Goal: Information Seeking & Learning: Understand process/instructions

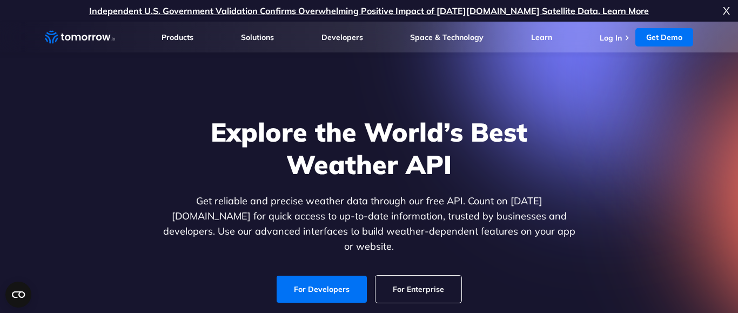
scroll to position [71, 0]
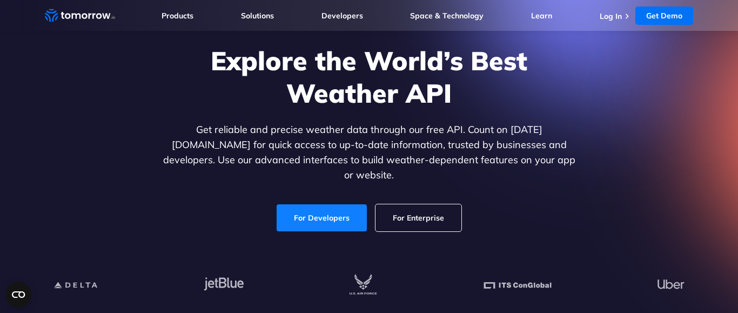
click at [331, 211] on link "For Developers" at bounding box center [322, 217] width 90 height 27
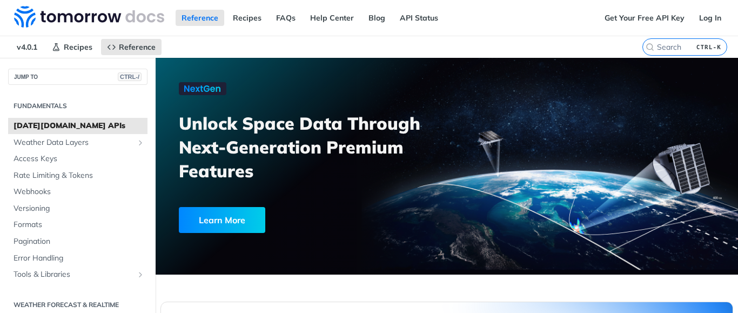
click at [71, 125] on span "[DATE][DOMAIN_NAME] APIs" at bounding box center [79, 126] width 131 height 11
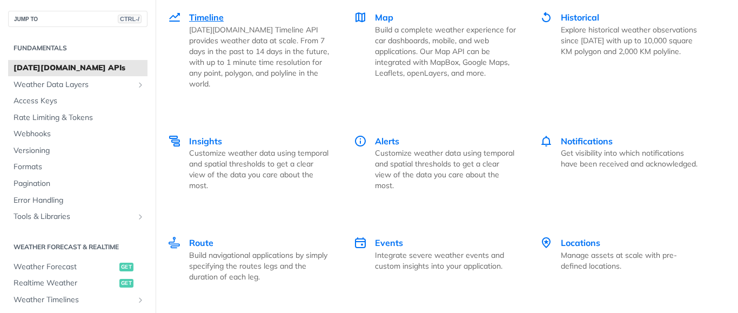
scroll to position [1492, 0]
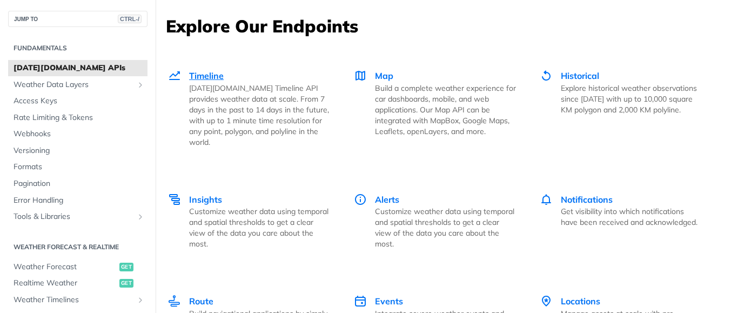
click at [218, 83] on p "[DATE][DOMAIN_NAME] Timeline API provides weather data at scale. From 7 days in…" at bounding box center [259, 115] width 141 height 65
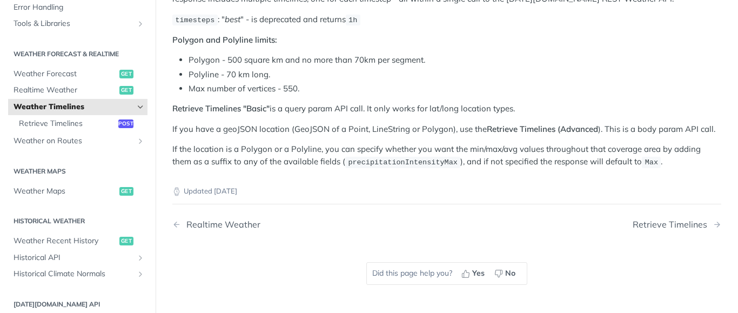
scroll to position [195, 0]
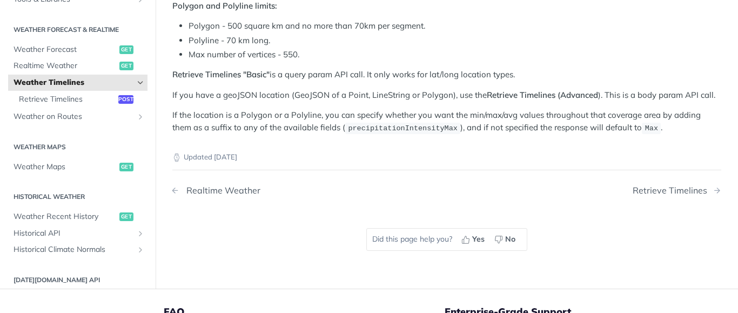
click at [244, 190] on div "Realtime Weather" at bounding box center [220, 190] width 79 height 10
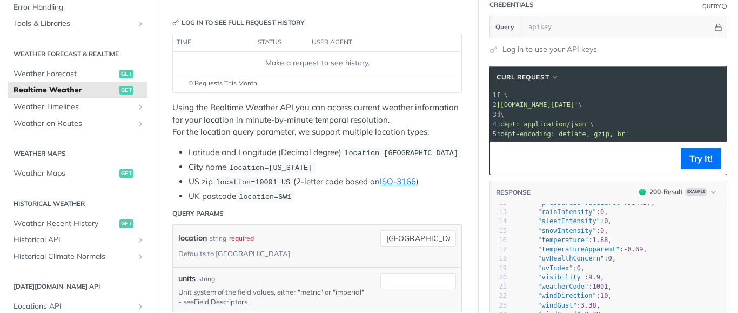
scroll to position [0, 66]
drag, startPoint x: 641, startPoint y: 102, endPoint x: 738, endPoint y: 115, distance: 97.6
click at [738, 115] on div "Jump to Content Reference Recipes FAQs Help Center Blog API Status Recipes Refe…" at bounding box center [369, 156] width 738 height 313
drag, startPoint x: 696, startPoint y: 110, endPoint x: 723, endPoint y: 113, distance: 27.8
click at [735, 111] on div "Jump to Content Reference Recipes FAQs Help Center Blog API Status Recipes Refe…" at bounding box center [369, 156] width 738 height 313
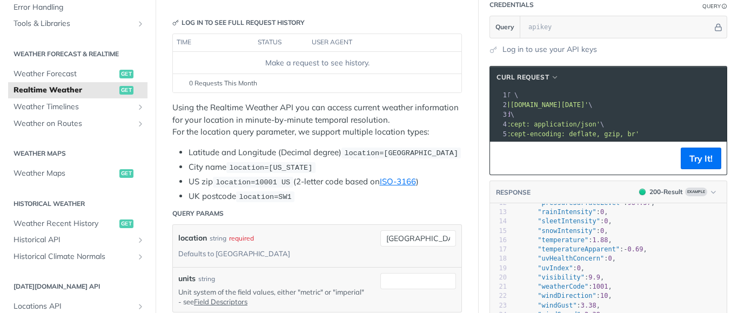
click at [589, 107] on span "'https://api.tomorrow.io/v4/weather/realtime?location=toronto'" at bounding box center [538, 105] width 102 height 8
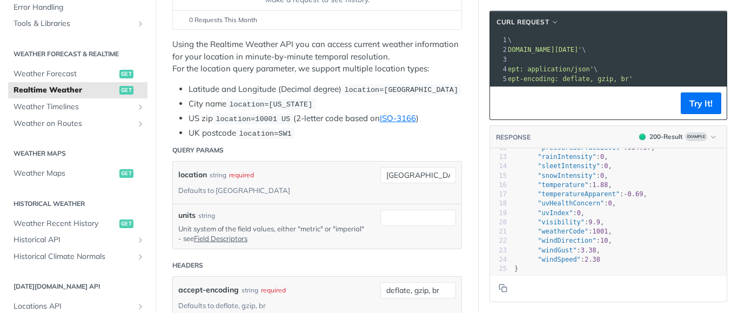
scroll to position [195, 0]
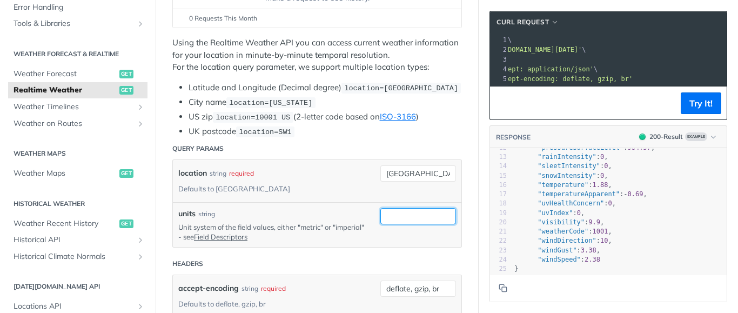
click at [429, 214] on input "units" at bounding box center [419, 216] width 76 height 16
type input "imperial"
click at [364, 268] on header "Headers" at bounding box center [317, 264] width 290 height 22
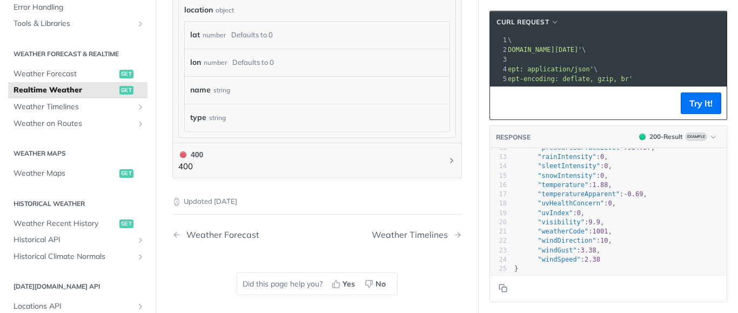
scroll to position [778, 0]
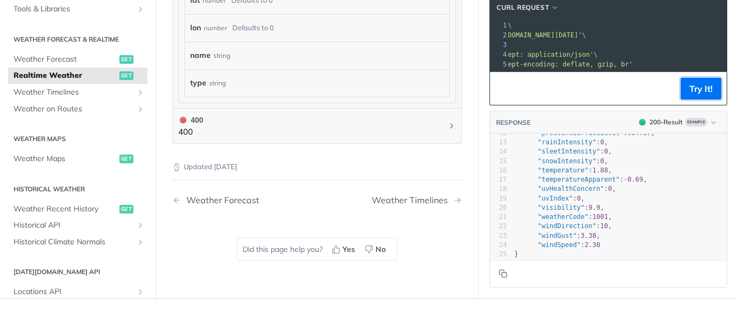
click at [708, 92] on button "Try It!" at bounding box center [701, 89] width 41 height 22
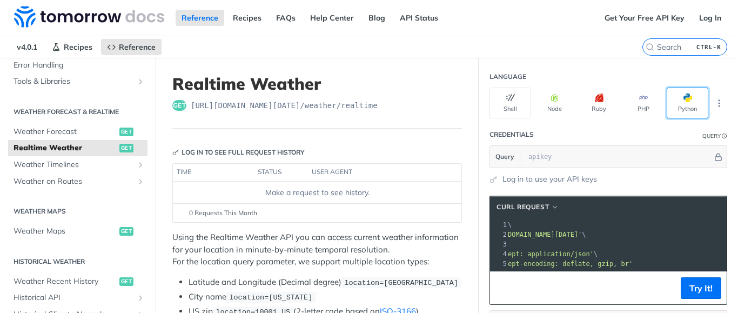
click at [676, 93] on button "Python" at bounding box center [688, 103] width 42 height 31
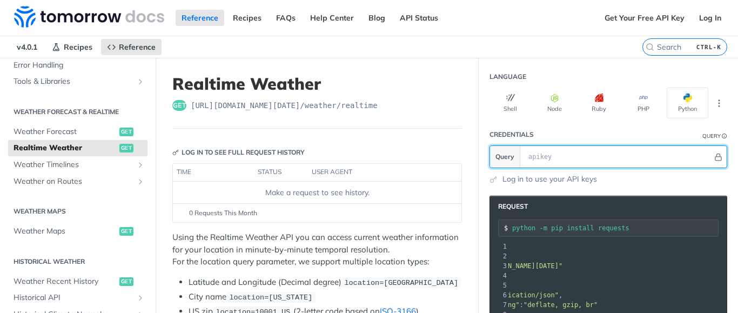
click at [554, 160] on input "text" at bounding box center [618, 157] width 190 height 22
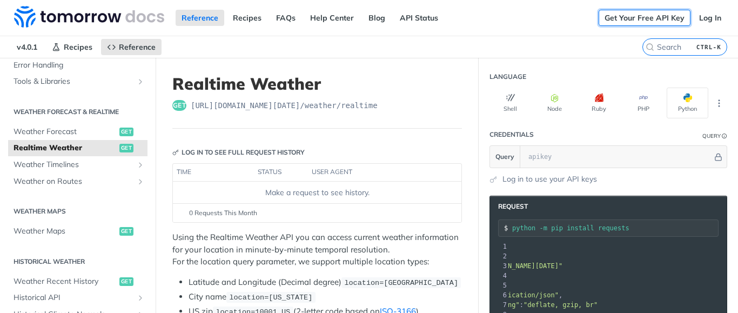
click at [641, 13] on link "Get Your Free API Key" at bounding box center [645, 18] width 92 height 16
click at [658, 18] on link "Get Your Free API Key" at bounding box center [645, 18] width 92 height 16
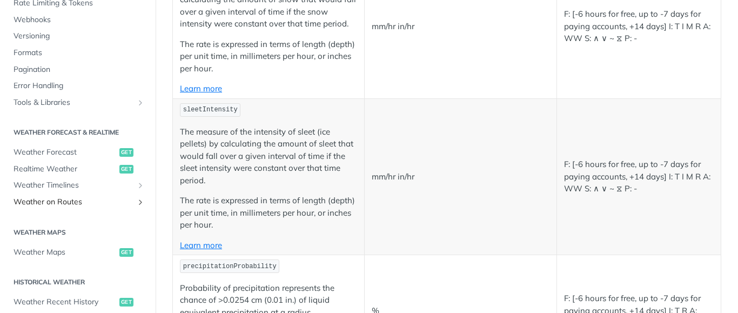
scroll to position [389, 0]
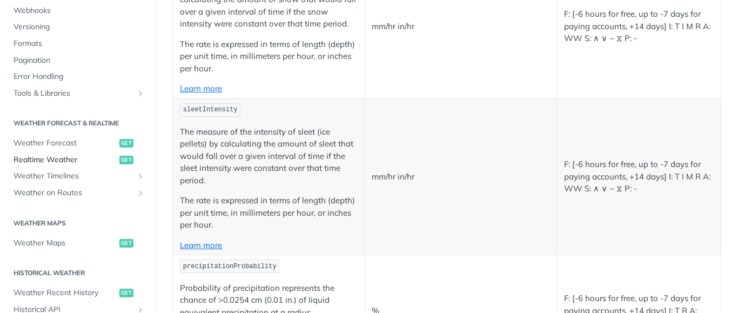
click at [65, 158] on span "Realtime Weather" at bounding box center [65, 160] width 103 height 11
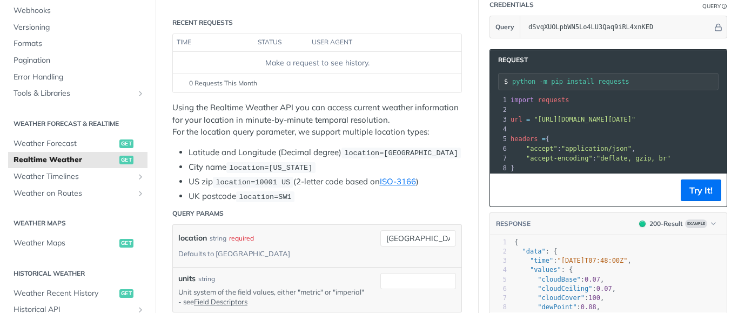
scroll to position [195, 0]
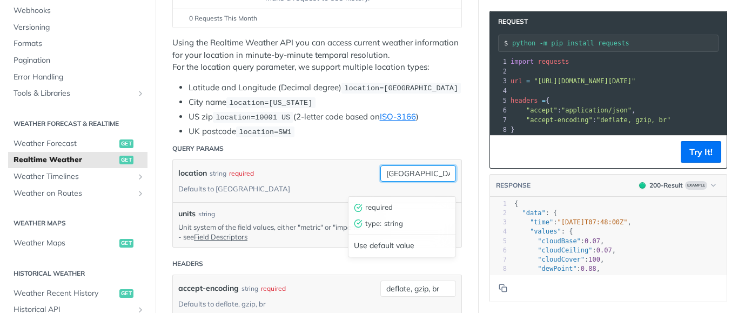
drag, startPoint x: 433, startPoint y: 189, endPoint x: 370, endPoint y: 187, distance: 63.8
click at [381, 182] on input "toronto" at bounding box center [419, 173] width 76 height 16
type input "boca raton"
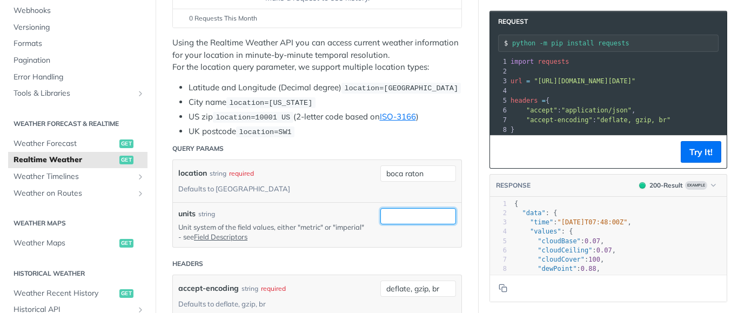
click at [411, 214] on input "units" at bounding box center [419, 216] width 76 height 16
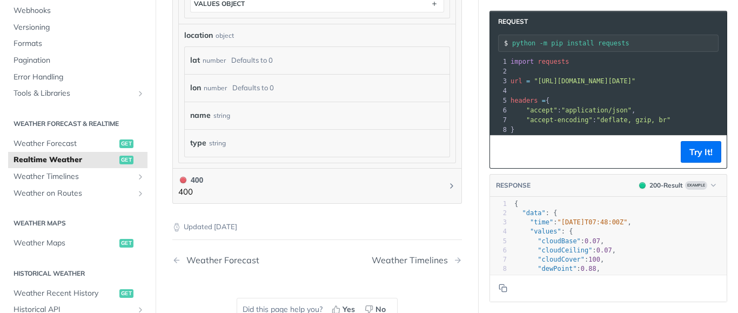
scroll to position [843, 0]
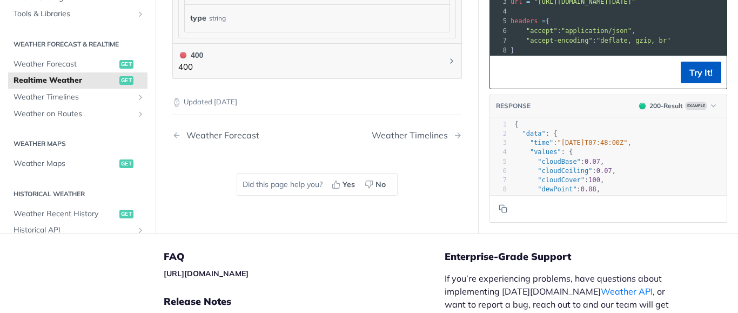
type input "imperial"
click at [709, 72] on button "Try It!" at bounding box center [701, 73] width 41 height 22
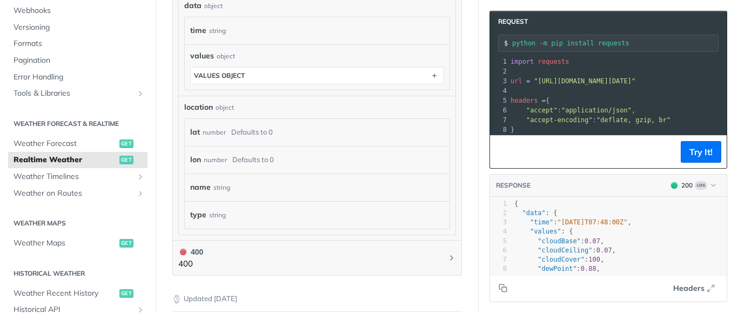
scroll to position [651, 0]
drag, startPoint x: 697, startPoint y: 78, endPoint x: 717, endPoint y: 89, distance: 22.7
click at [738, 73] on div "Jump to Content Reference Recipes FAQs Help Center Blog API Status Recipes Refe…" at bounding box center [369, 156] width 738 height 313
click at [636, 83] on span ""https://api.tomorrow.io/v4/weather/realtime?location=boca%20raton&units=imperi…" at bounding box center [585, 81] width 102 height 8
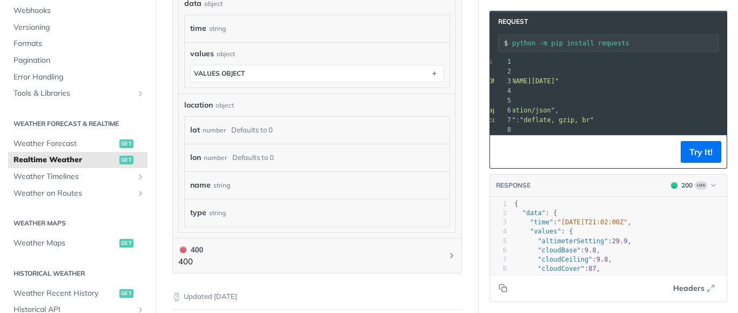
scroll to position [0, 0]
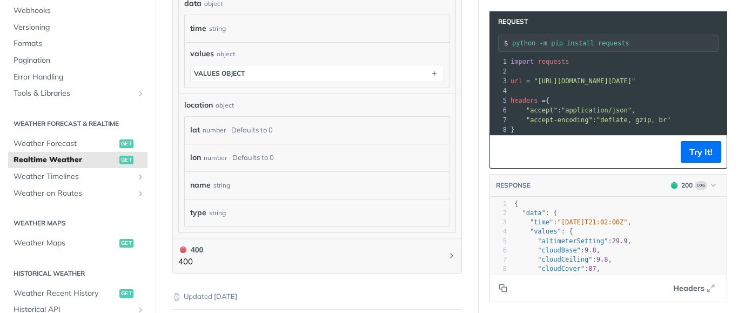
drag, startPoint x: 616, startPoint y: 80, endPoint x: 697, endPoint y: 86, distance: 81.9
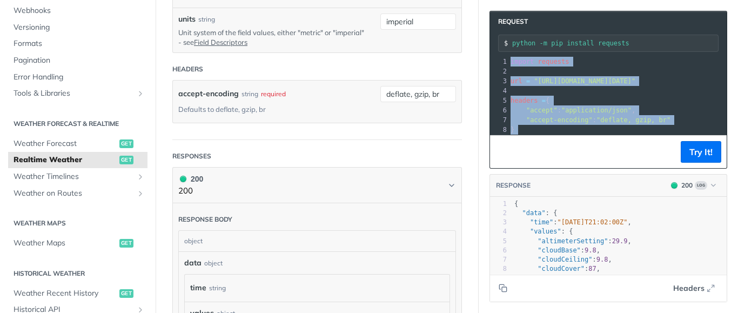
drag, startPoint x: 617, startPoint y: 130, endPoint x: 504, endPoint y: 18, distance: 159.4
click at [504, 18] on div "Request python -m pip install requests xxxxxxxxxx 12 1 import requests 2 ​ 3 ur…" at bounding box center [609, 90] width 238 height 158
copy div "import requests 2 ​ 3 url = "https://api.tomorrow.io/v4/weather/realtime?locati…"
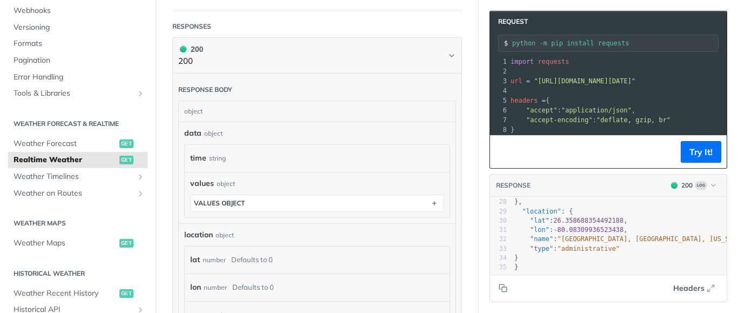
scroll to position [1, 0]
click at [632, 226] on pre ""lon" : - 80.08309936523438 ," at bounding box center [646, 229] width 269 height 9
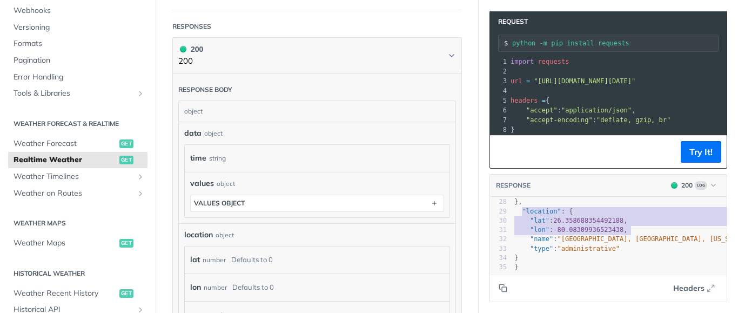
scroll to position [12, 116]
drag, startPoint x: 634, startPoint y: 231, endPoint x: 532, endPoint y: 217, distance: 102.5
click at [532, 217] on div "1 { 2 "data" : { 3 "time" : "2025-09-09T21:02:00Z" , 4 "values" : { 5 "altimete…" at bounding box center [646, 109] width 269 height 326
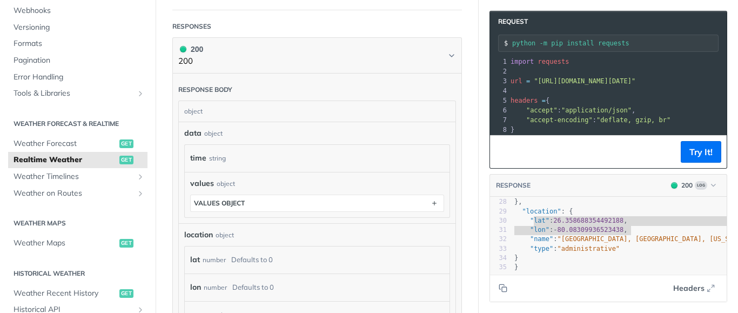
type textarea "lat": 26.358688354492188, "lon": -80.08309936523438,"
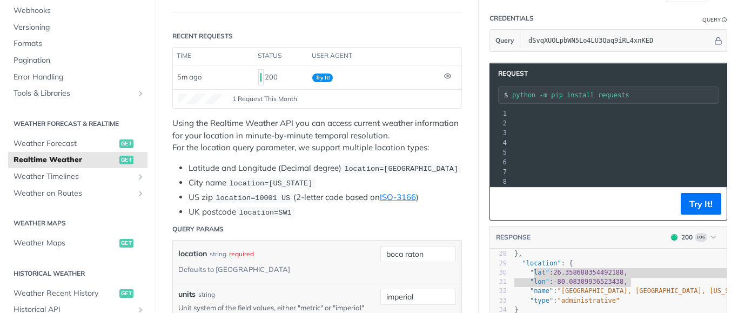
scroll to position [0, 0]
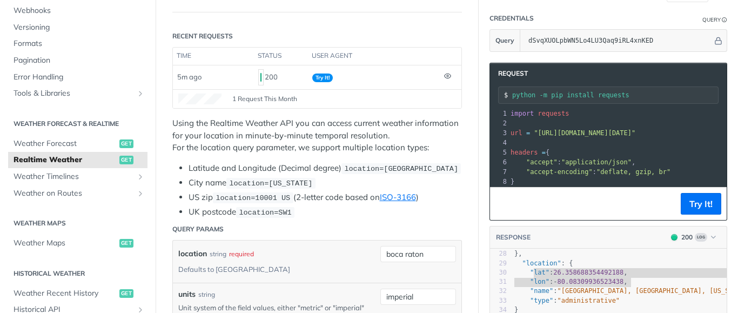
drag, startPoint x: 643, startPoint y: 131, endPoint x: 666, endPoint y: 128, distance: 23.4
click at [636, 129] on span ""https://api.tomorrow.io/v4/weather/realtime?location=boca%20raton&units=imperi…" at bounding box center [585, 133] width 102 height 8
click at [303, 130] on p "Using the Realtime Weather API you can access current weather information for y…" at bounding box center [317, 135] width 290 height 37
click at [339, 263] on div "location string required Defaults to toronto" at bounding box center [271, 261] width 186 height 31
drag, startPoint x: 439, startPoint y: 266, endPoint x: 281, endPoint y: 280, distance: 158.5
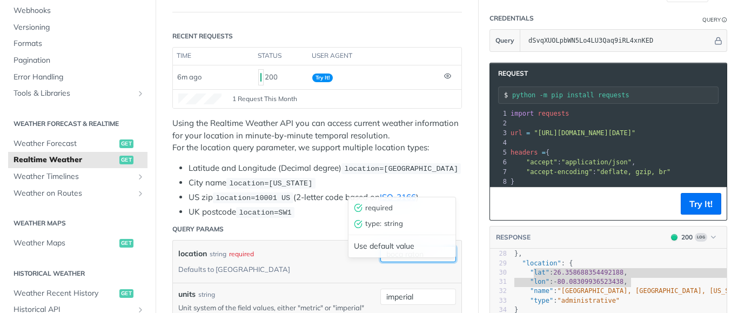
click at [381, 262] on input "boca raton" at bounding box center [419, 254] width 76 height 16
drag, startPoint x: 437, startPoint y: 264, endPoint x: 344, endPoint y: 258, distance: 93.1
click at [381, 258] on input "boca raton" at bounding box center [419, 254] width 76 height 16
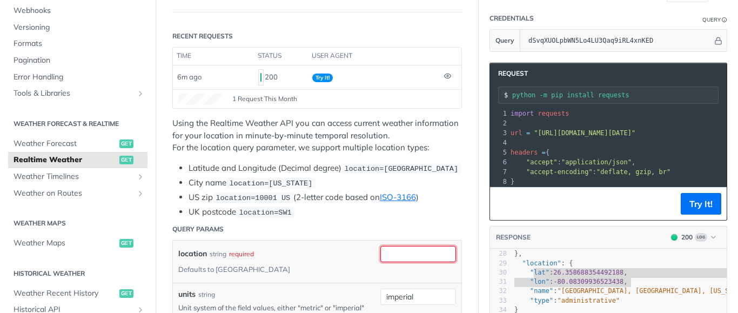
click at [419, 259] on input "location" at bounding box center [419, 254] width 76 height 16
paste input "lat = 26.3730"
drag, startPoint x: 404, startPoint y: 266, endPoint x: 356, endPoint y: 257, distance: 49.6
click at [381, 257] on input "lat = 26.3730" at bounding box center [419, 254] width 76 height 16
click at [429, 262] on input "26.3730" at bounding box center [419, 254] width 76 height 16
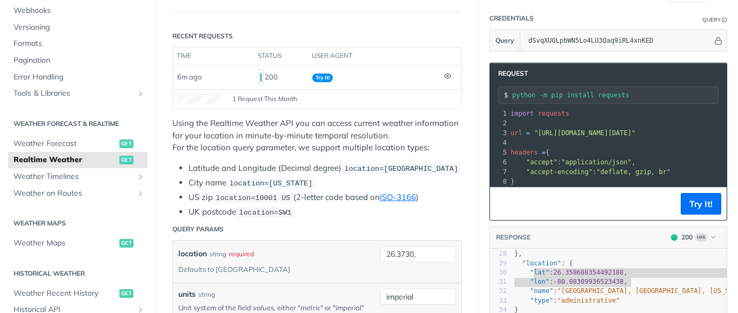
click at [323, 175] on li "Latitude and Longitude (Decimal degree) location=42.3478, -71.0466" at bounding box center [326, 168] width 274 height 12
click at [429, 262] on input "26.3730," at bounding box center [419, 254] width 76 height 16
paste input "-80.0986"
type input "26.3730, -80.0986"
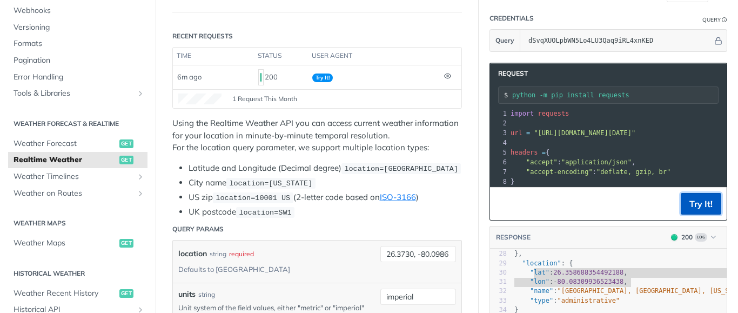
click at [695, 196] on button "Try It!" at bounding box center [701, 204] width 41 height 22
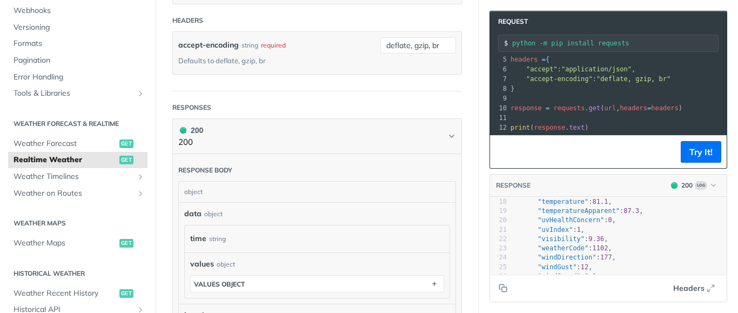
scroll to position [179, 0]
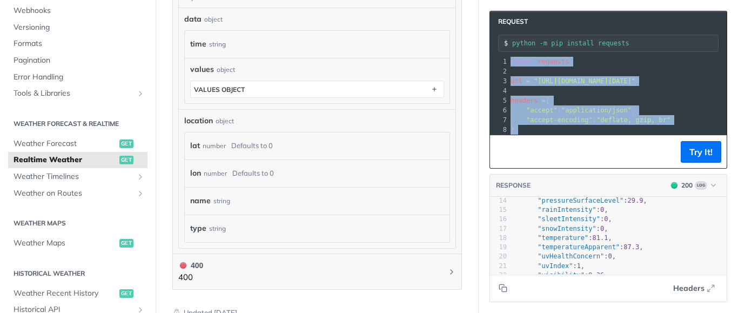
drag, startPoint x: 599, startPoint y: 131, endPoint x: 391, endPoint y: -84, distance: 300.1
copy div "import requests 2 ​ 3 url = "https://api.tomorrow.io/v4/weather/realtime?locati…"
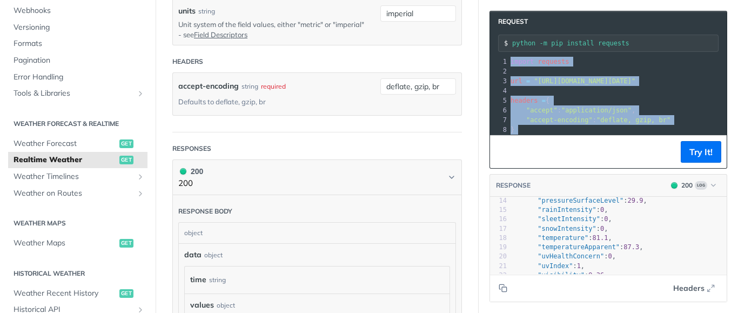
scroll to position [270, 0]
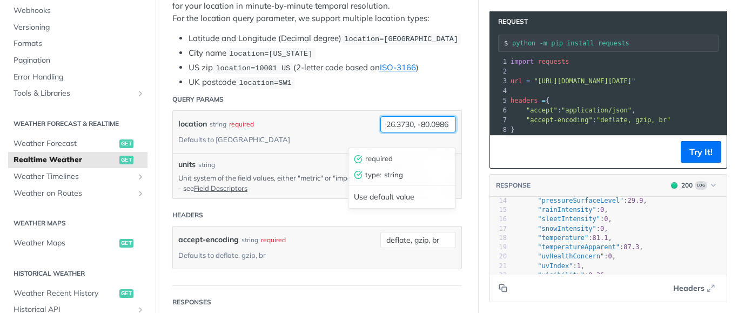
click at [431, 132] on input "26.3730, -80.0986" at bounding box center [419, 124] width 76 height 16
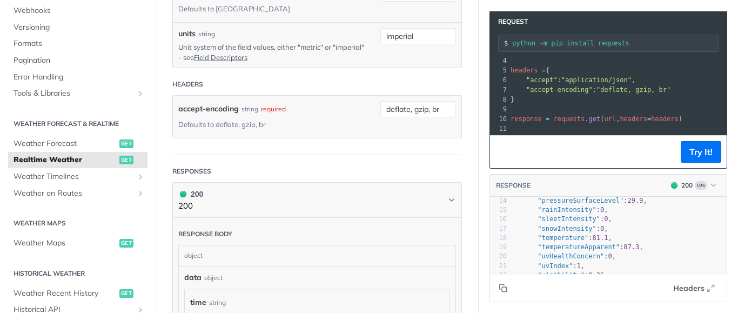
scroll to position [479, 0]
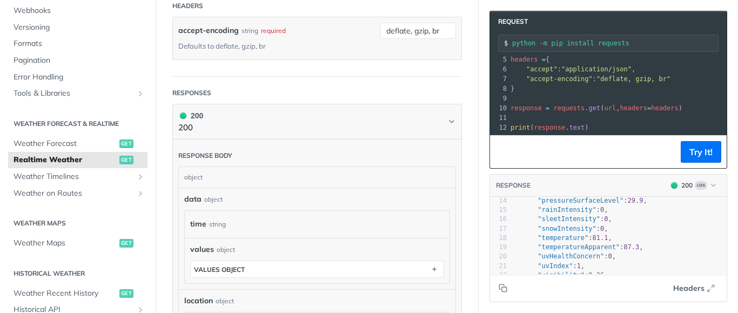
click at [653, 231] on pre ""snowIntensity" : 0 ," at bounding box center [619, 228] width 215 height 9
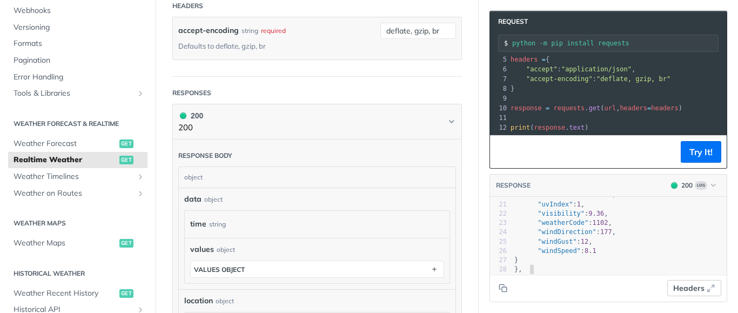
click at [684, 288] on span "Headers" at bounding box center [688, 288] width 31 height 11
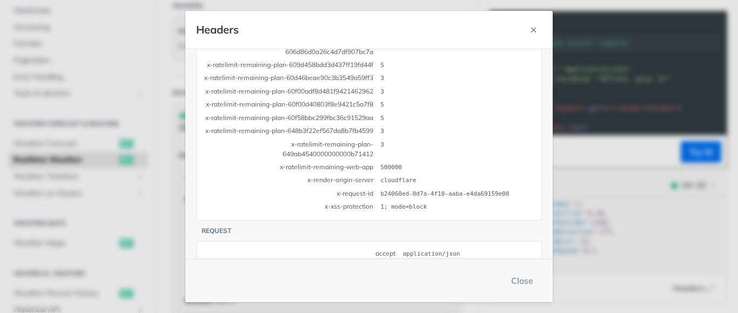
scroll to position [546, 0]
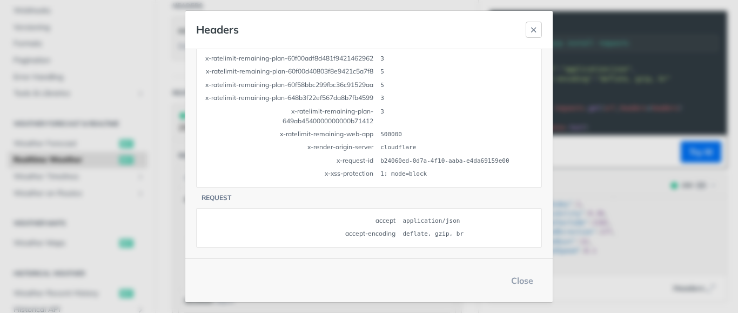
click at [534, 25] on button "button" at bounding box center [534, 30] width 16 height 16
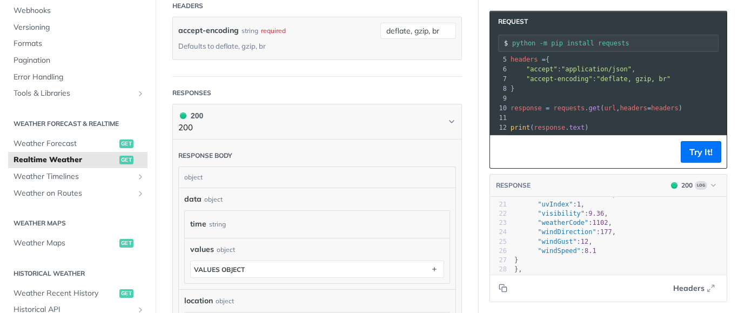
click at [636, 211] on pre ""visibility" : 9.36 ," at bounding box center [619, 213] width 215 height 9
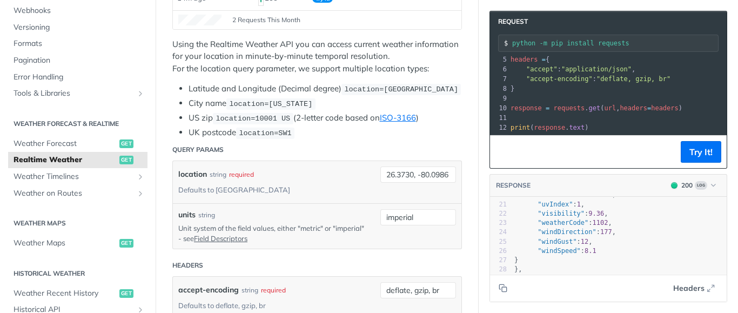
scroll to position [244, 0]
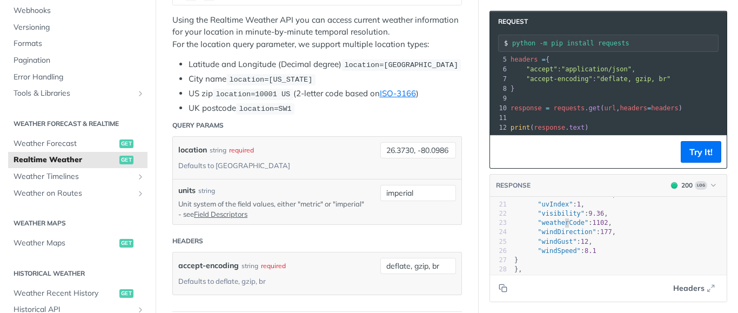
click at [567, 226] on span ""weatherCode"" at bounding box center [563, 223] width 51 height 8
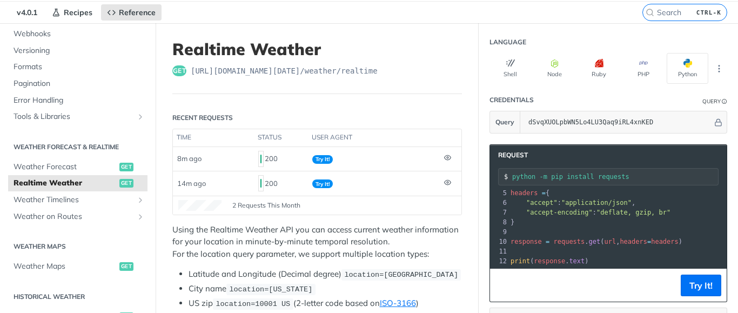
scroll to position [9, 0]
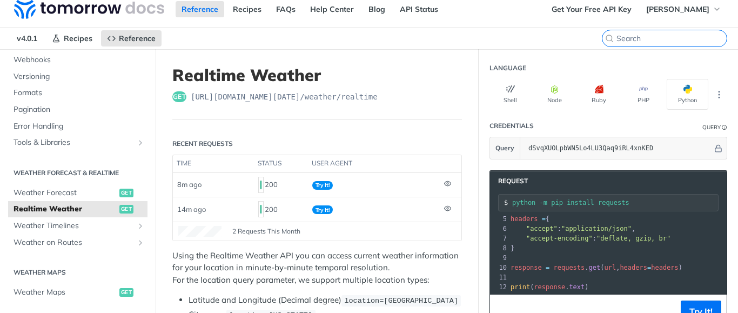
click at [682, 37] on input "CTRL-K" at bounding box center [672, 39] width 110 height 10
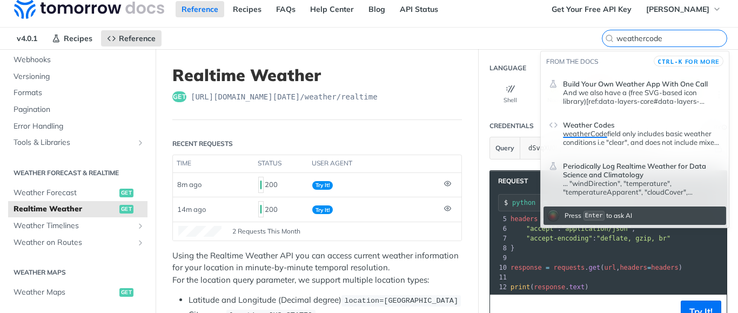
type input "weathercode"
click at [673, 141] on p "weatherCode field only includes basic weather conditions i.e "clear", and does …" at bounding box center [642, 137] width 158 height 17
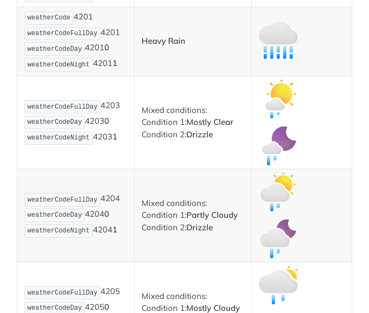
scroll to position [1390, 0]
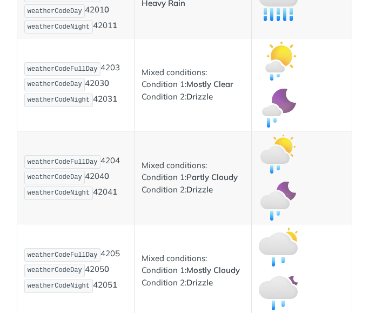
scroll to position [1520, 0]
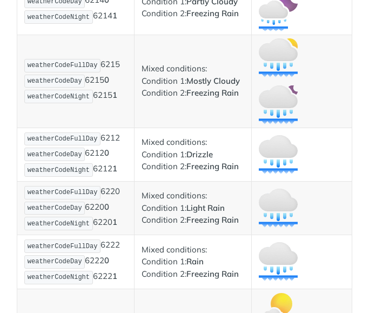
scroll to position [4653, 0]
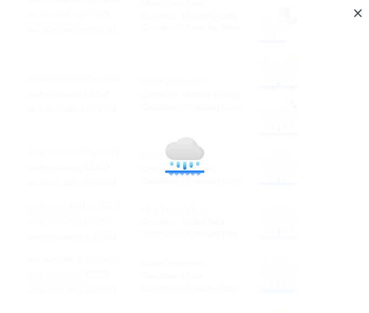
click at [357, 18] on span "Collapse image" at bounding box center [184, 156] width 369 height 313
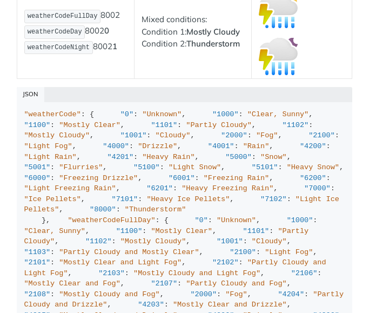
scroll to position [6307, 0]
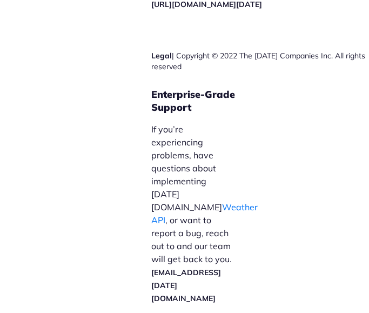
scroll to position [7118, 0]
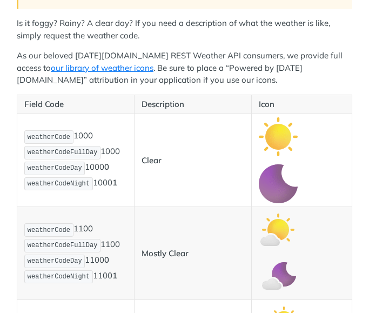
scroll to position [203, 0]
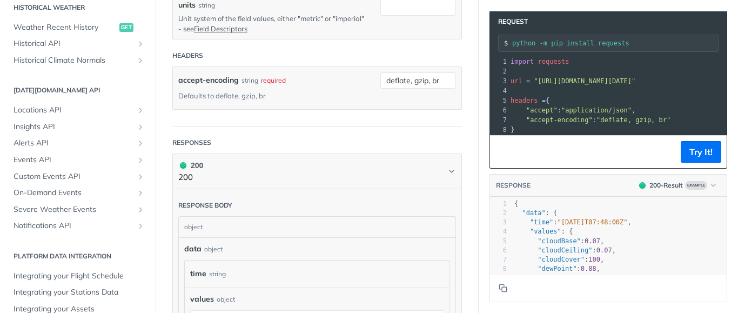
scroll to position [480, 0]
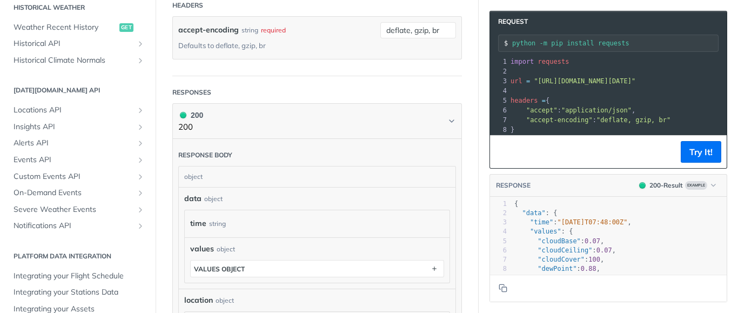
click at [698, 265] on pre ""dewPoint" : 0.88 ," at bounding box center [650, 268] width 276 height 9
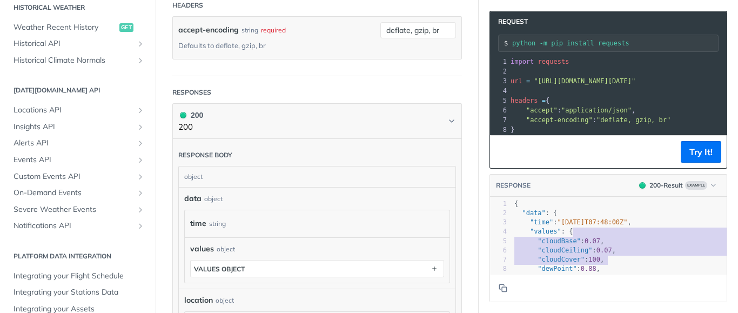
scroll to position [37, 89]
type textarea ""cloudBase": 0.07, "cloudCeiling": 0.07, "cloudCover": 100, "dewPoint": 0.88, "…"
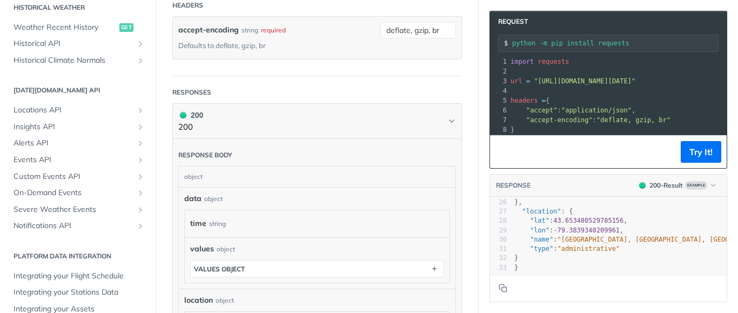
scroll to position [266, 4]
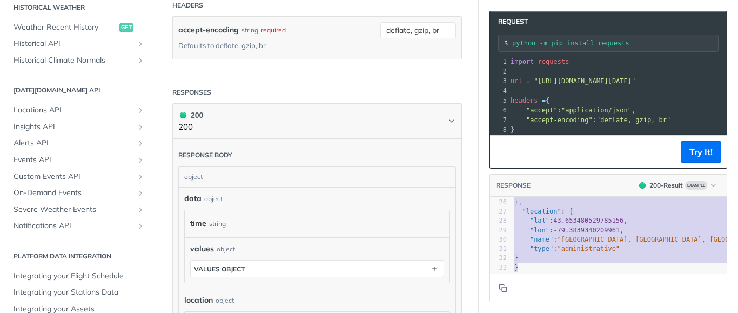
drag, startPoint x: 709, startPoint y: 250, endPoint x: 703, endPoint y: 330, distance: 80.8
click at [673, 228] on pre ""lon" : - 79.3839340209961 ," at bounding box center [650, 230] width 276 height 9
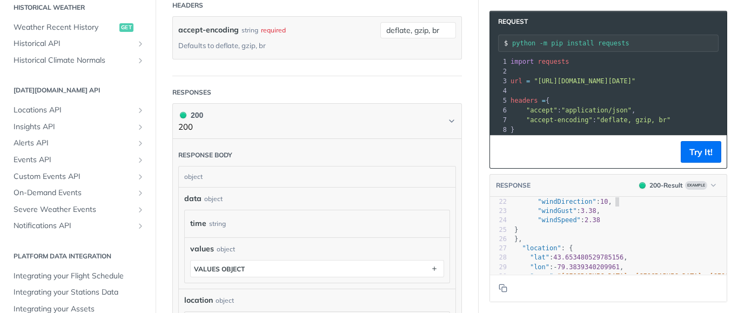
scroll to position [189, 0]
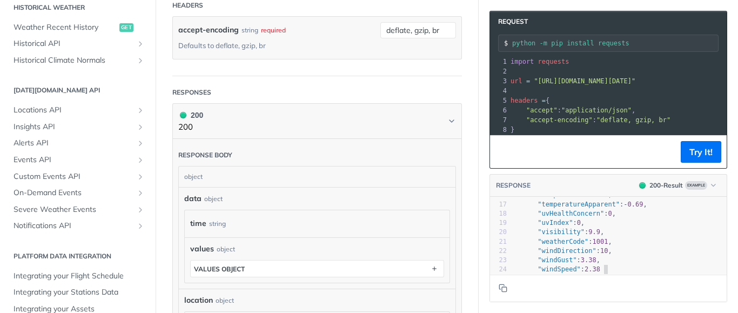
click at [714, 261] on pre ""windGust" : 3.38 ," at bounding box center [650, 260] width 276 height 9
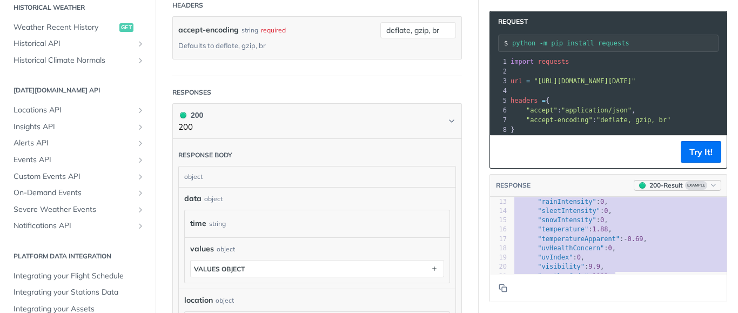
scroll to position [0, 0]
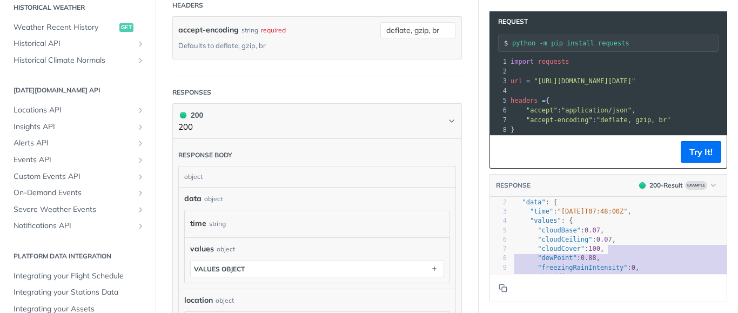
type textarea "{ "data": { "time": "2023-01-26T07:48:00Z", "values": { "cloudBase": 0.07, "clo…"
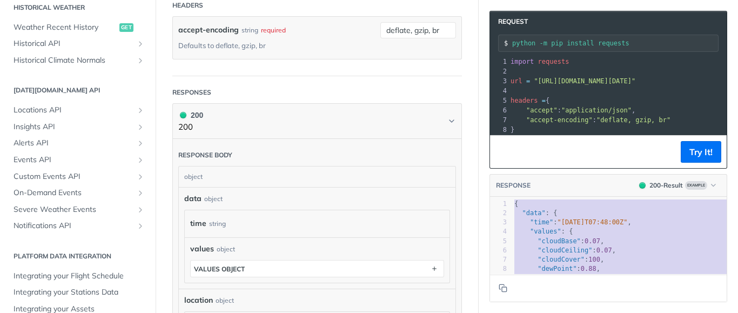
drag, startPoint x: 703, startPoint y: 245, endPoint x: 678, endPoint y: 161, distance: 87.9
click at [678, 161] on section "Request python -m pip install requests xxxxxxxxxx 12 1 import requests 2 ​ 3 ur…" at bounding box center [608, 156] width 259 height 313
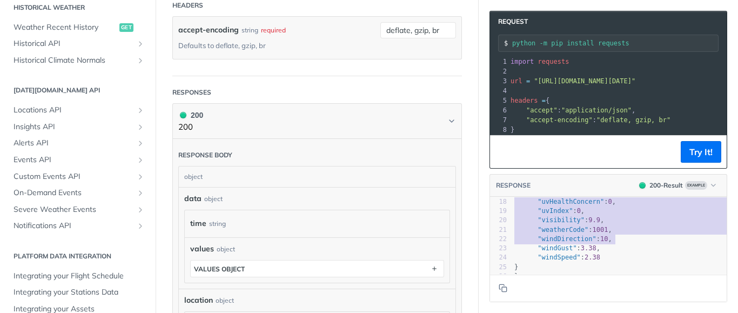
scroll to position [141, 109]
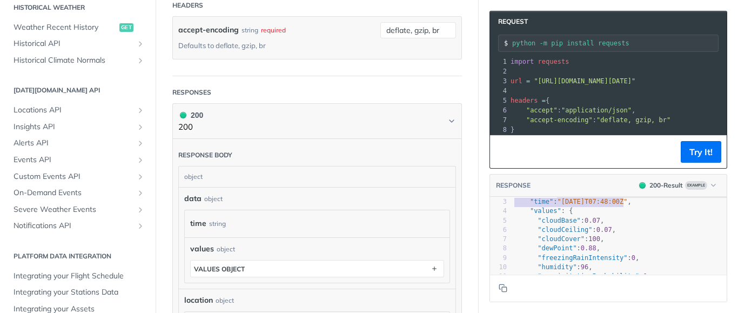
type textarea "{ "data": {"
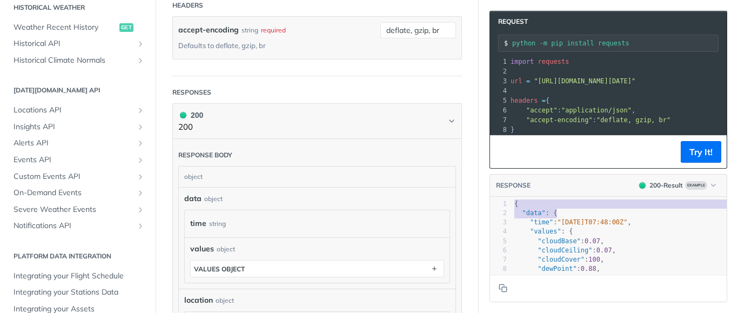
drag, startPoint x: 609, startPoint y: 211, endPoint x: 624, endPoint y: 191, distance: 25.0
click at [624, 191] on div "RESPONSE 200 - Result Example { "data": { x 1 { 2 "data" : { 3 "time" : "2023-0…" at bounding box center [609, 238] width 238 height 129
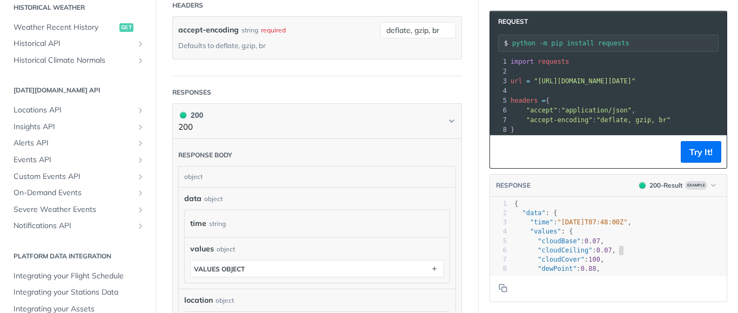
scroll to position [3, 0]
click at [634, 247] on pre ""cloudCeiling" : 0.07 ," at bounding box center [650, 250] width 276 height 9
